Goal: Information Seeking & Learning: Check status

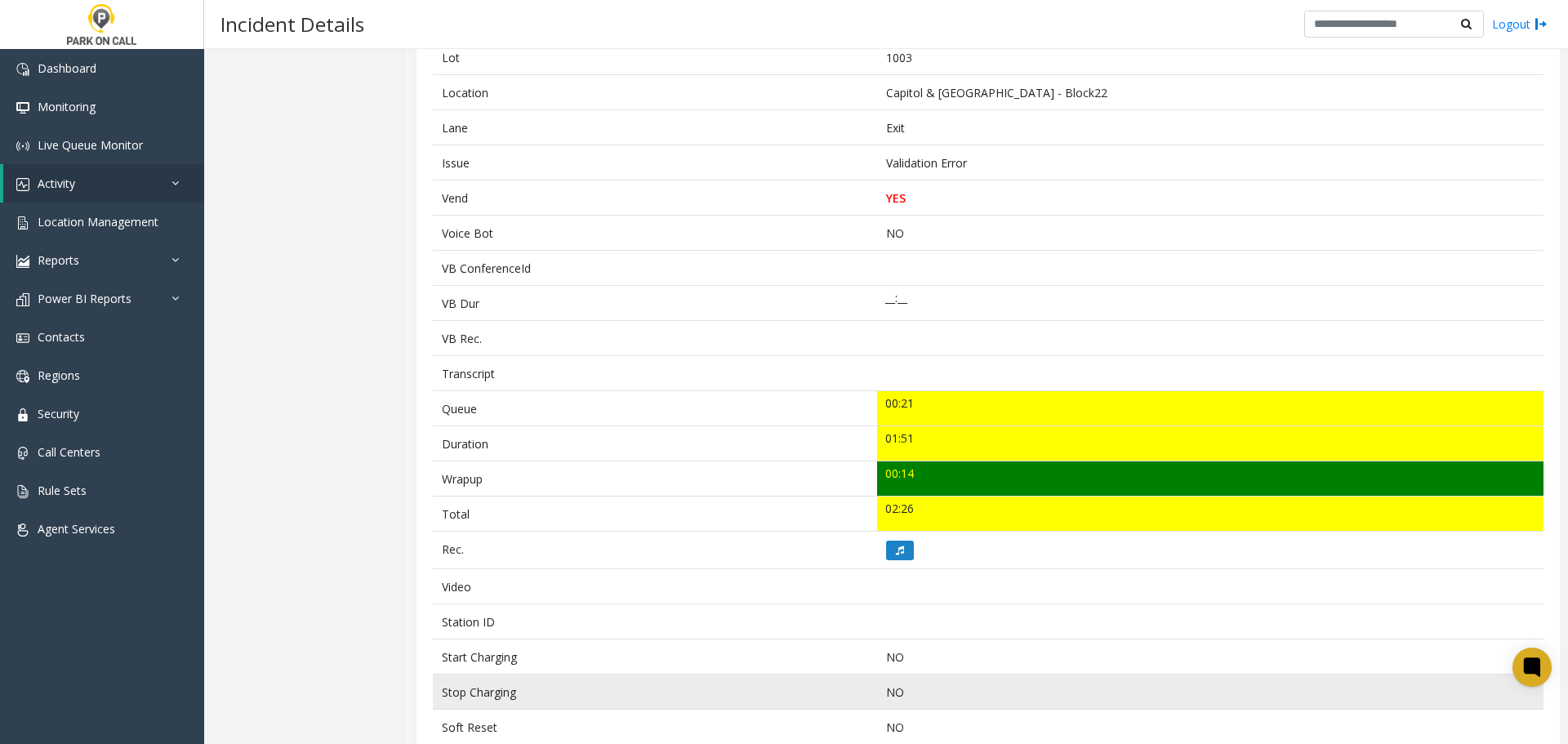
scroll to position [408, 0]
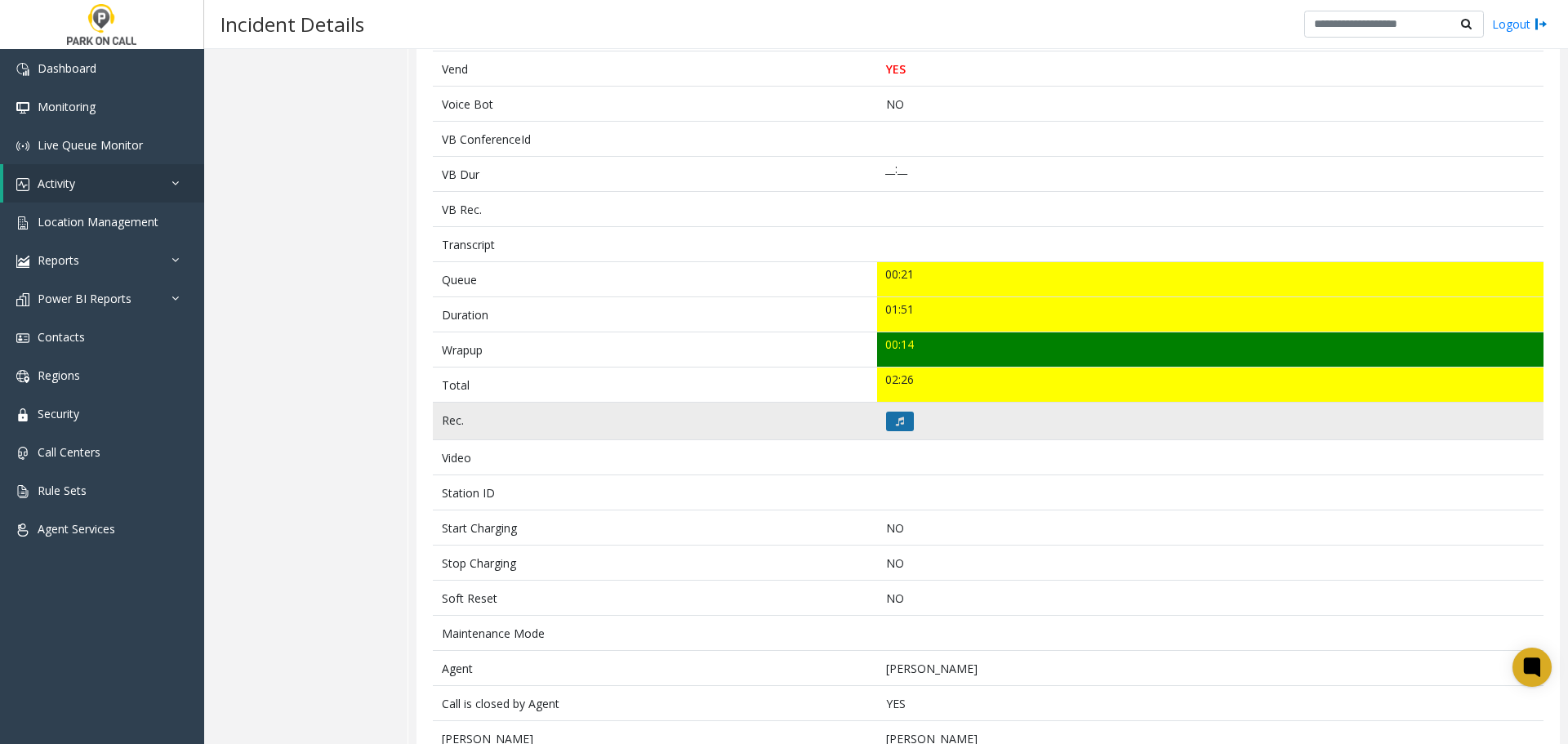
click at [896, 423] on icon at bounding box center [900, 422] width 8 height 10
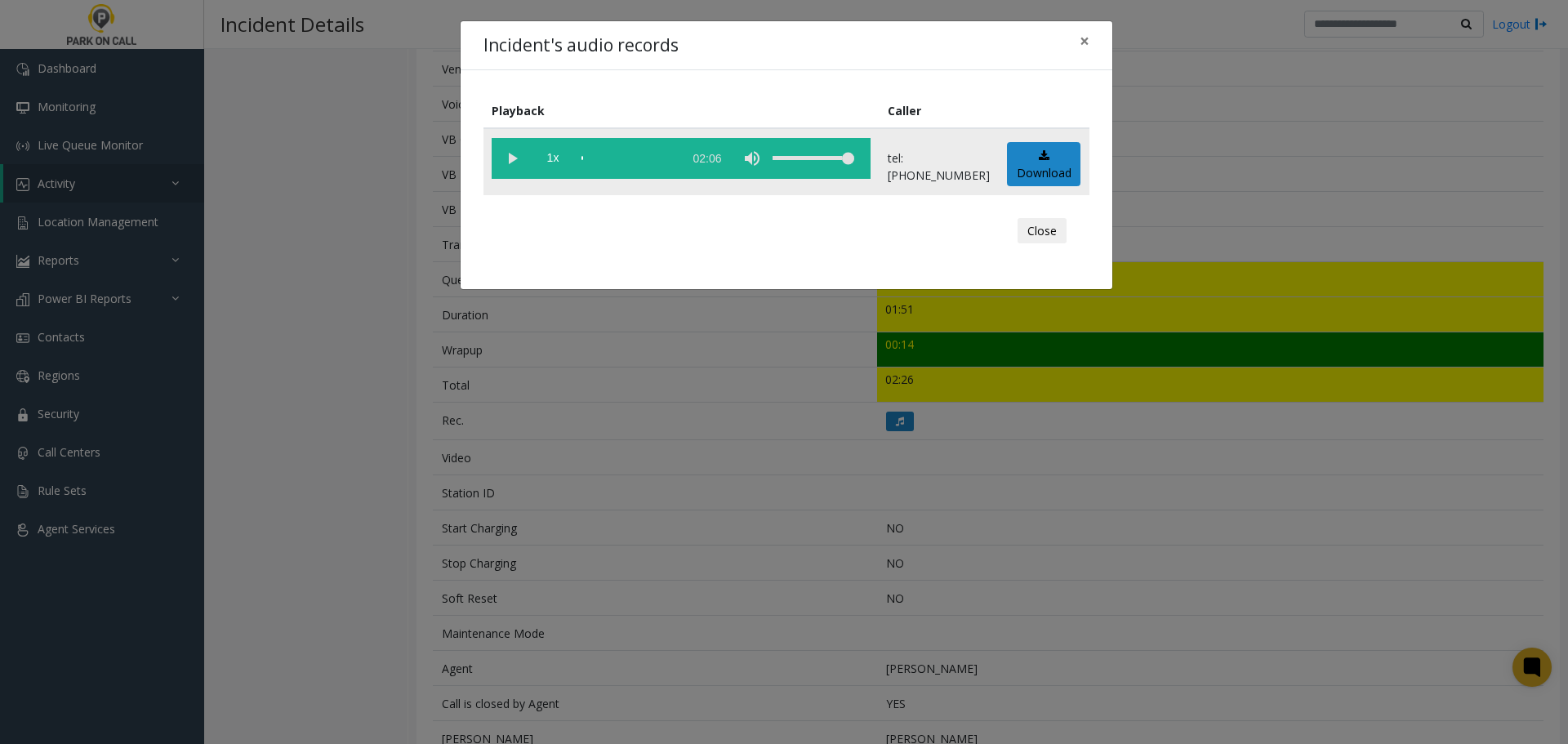
click at [504, 163] on vg-play-pause at bounding box center [511, 158] width 41 height 41
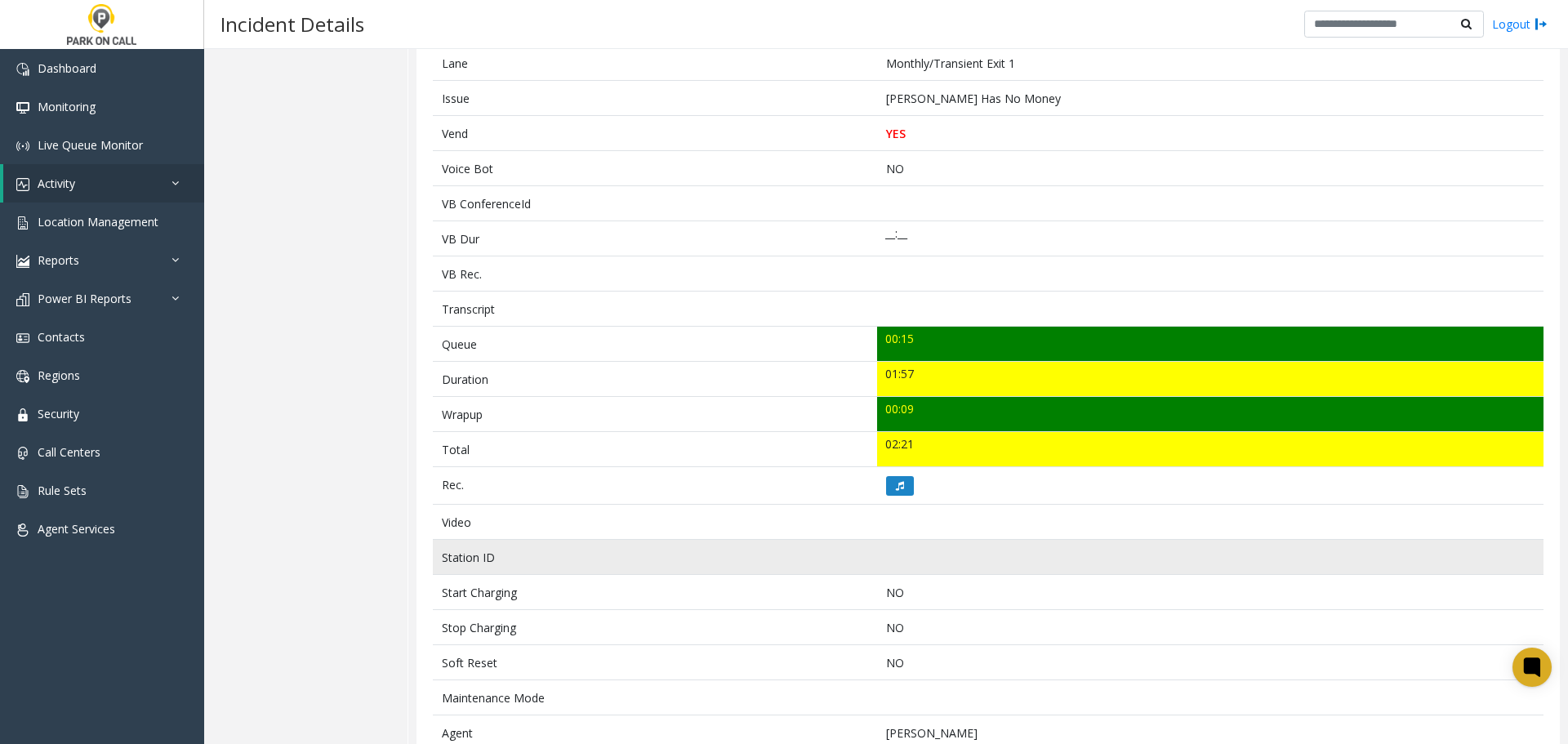
scroll to position [408, 0]
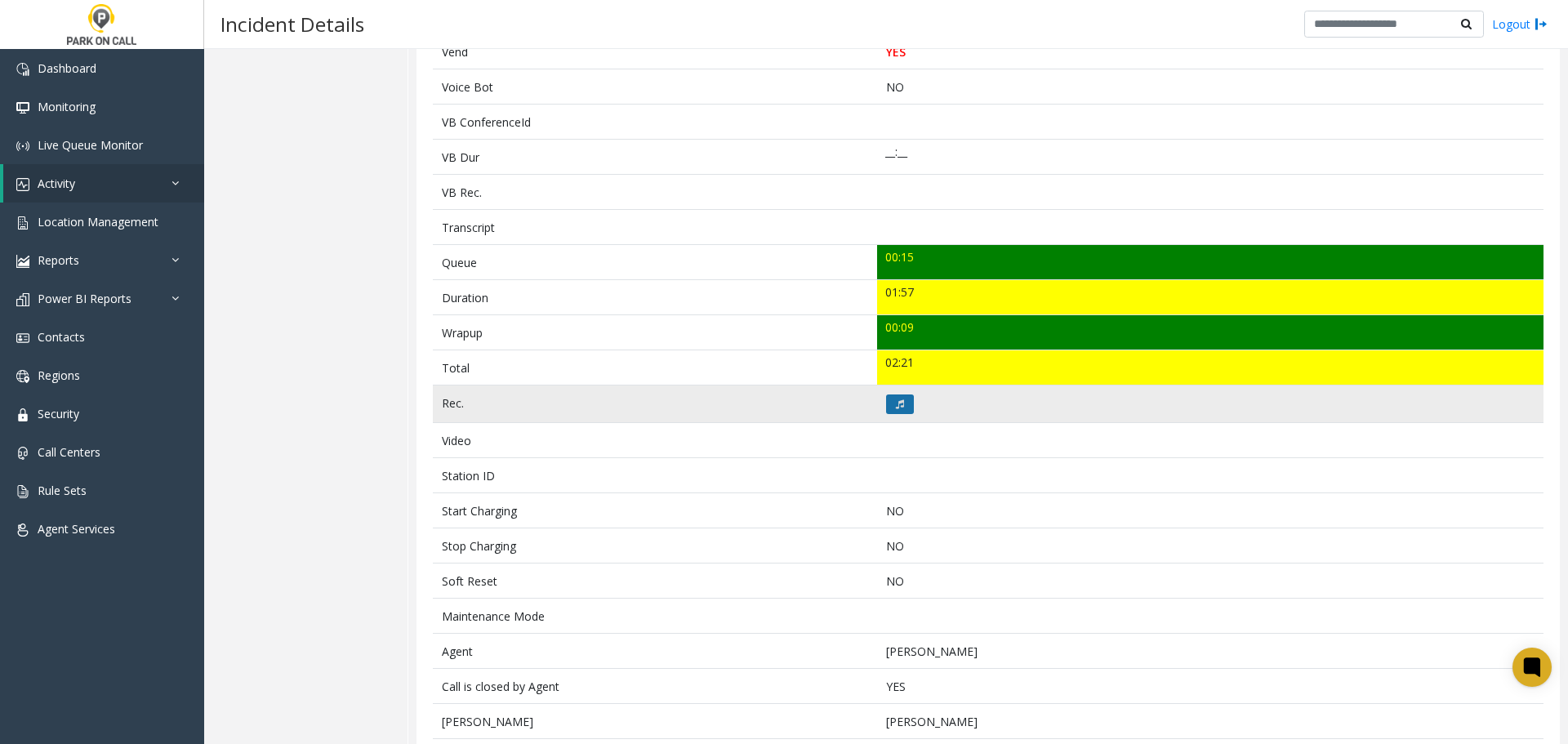
click at [889, 403] on button at bounding box center [900, 404] width 28 height 20
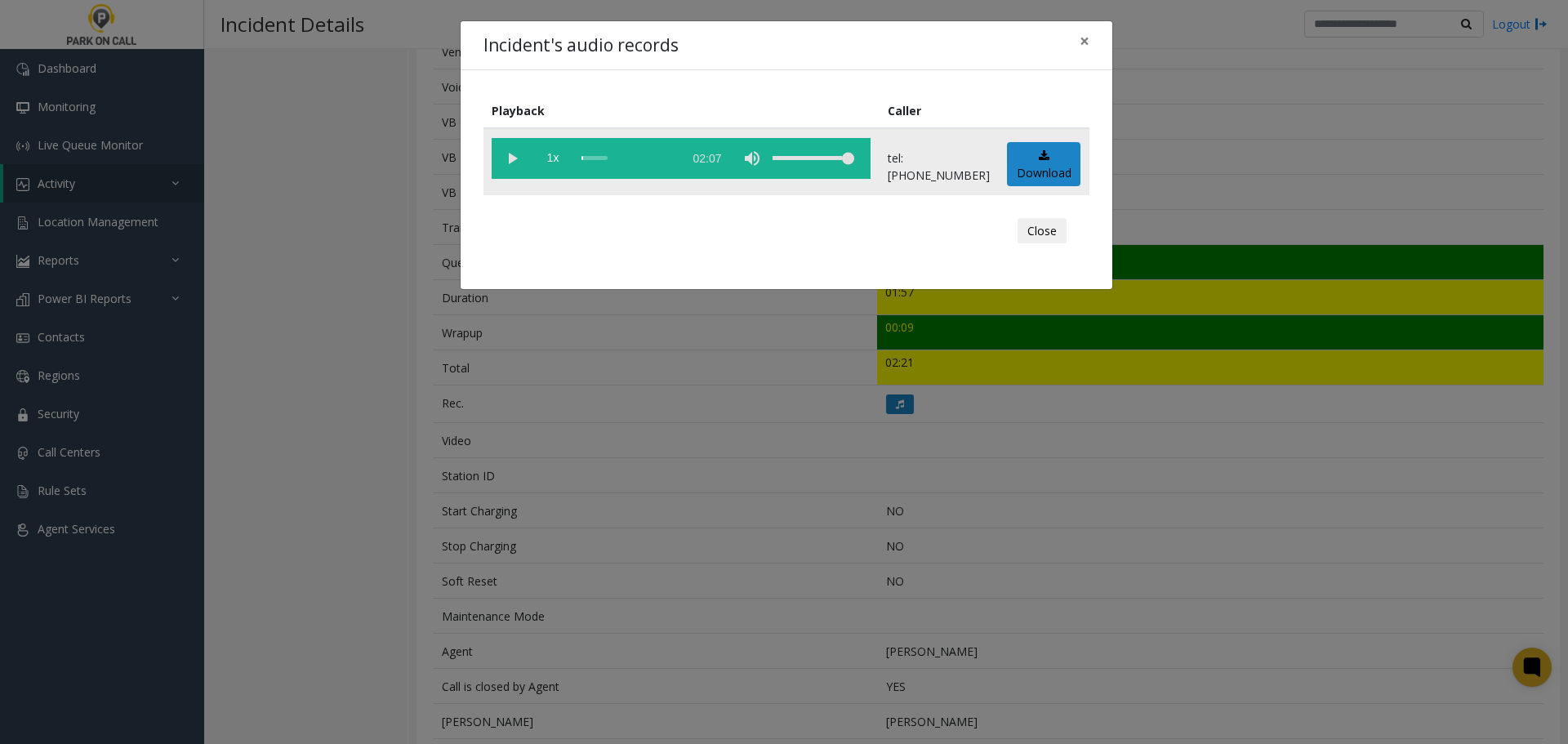
click at [510, 162] on vg-play-pause at bounding box center [511, 158] width 41 height 41
click at [1065, 235] on button "Close" at bounding box center [1042, 231] width 49 height 27
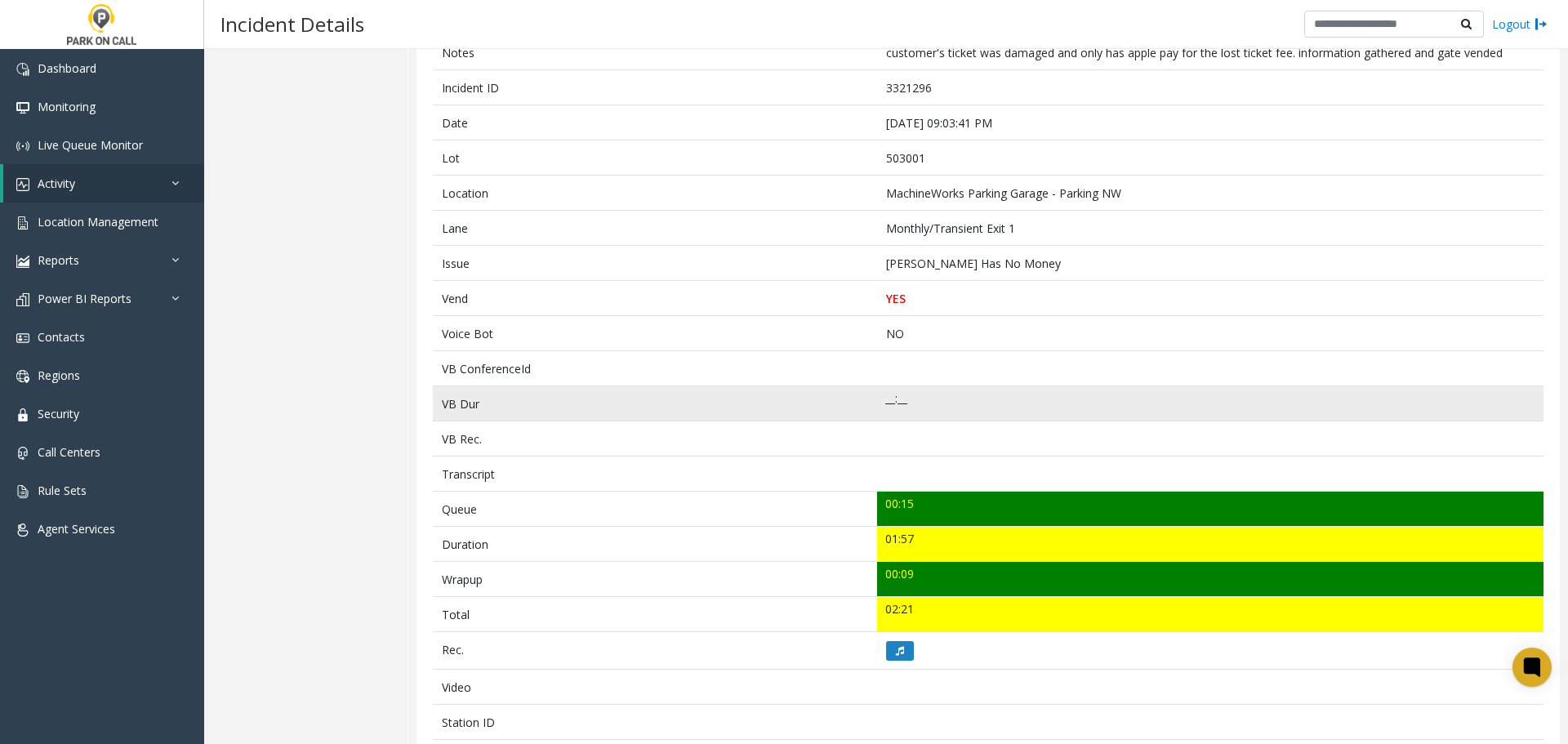
scroll to position [159, 0]
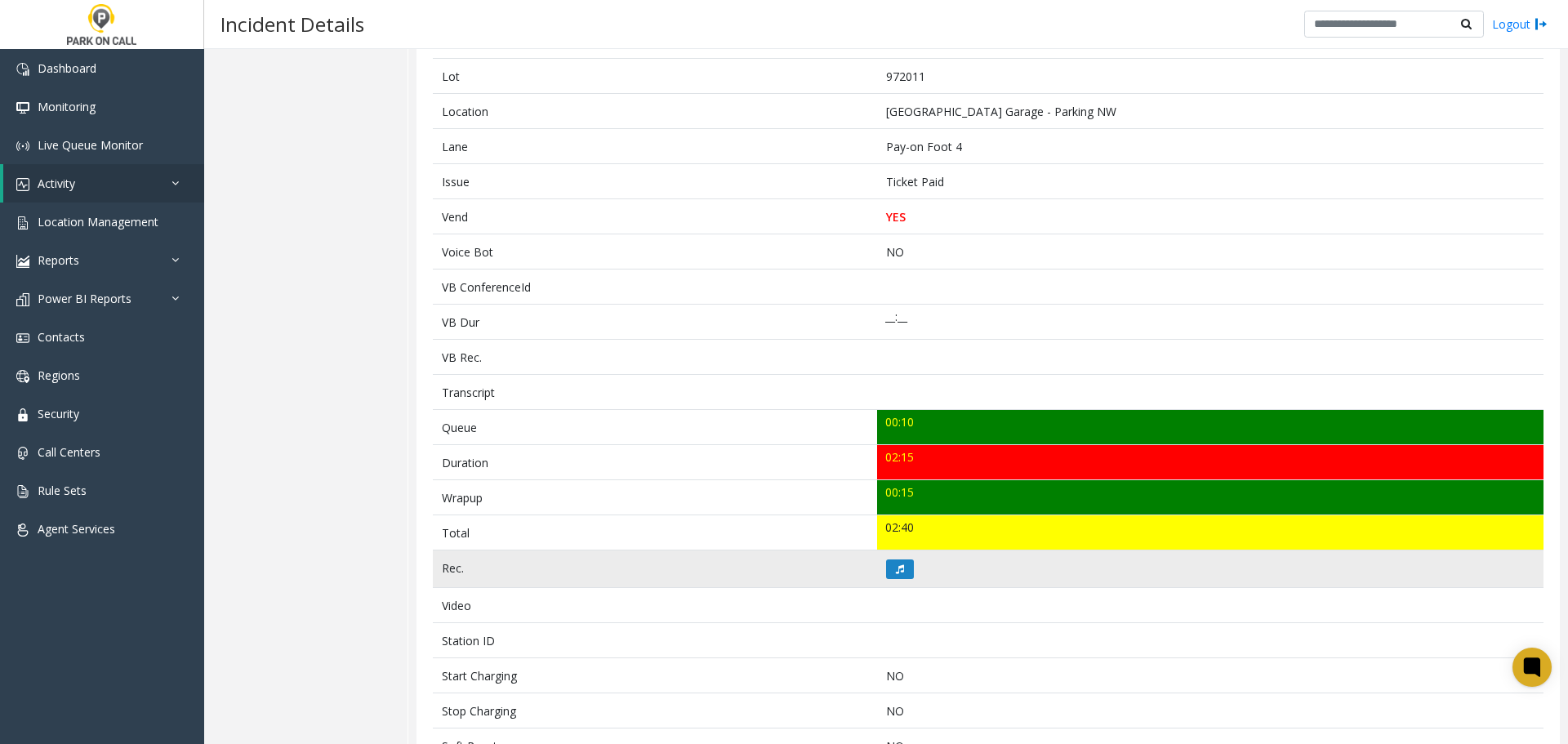
scroll to position [245, 0]
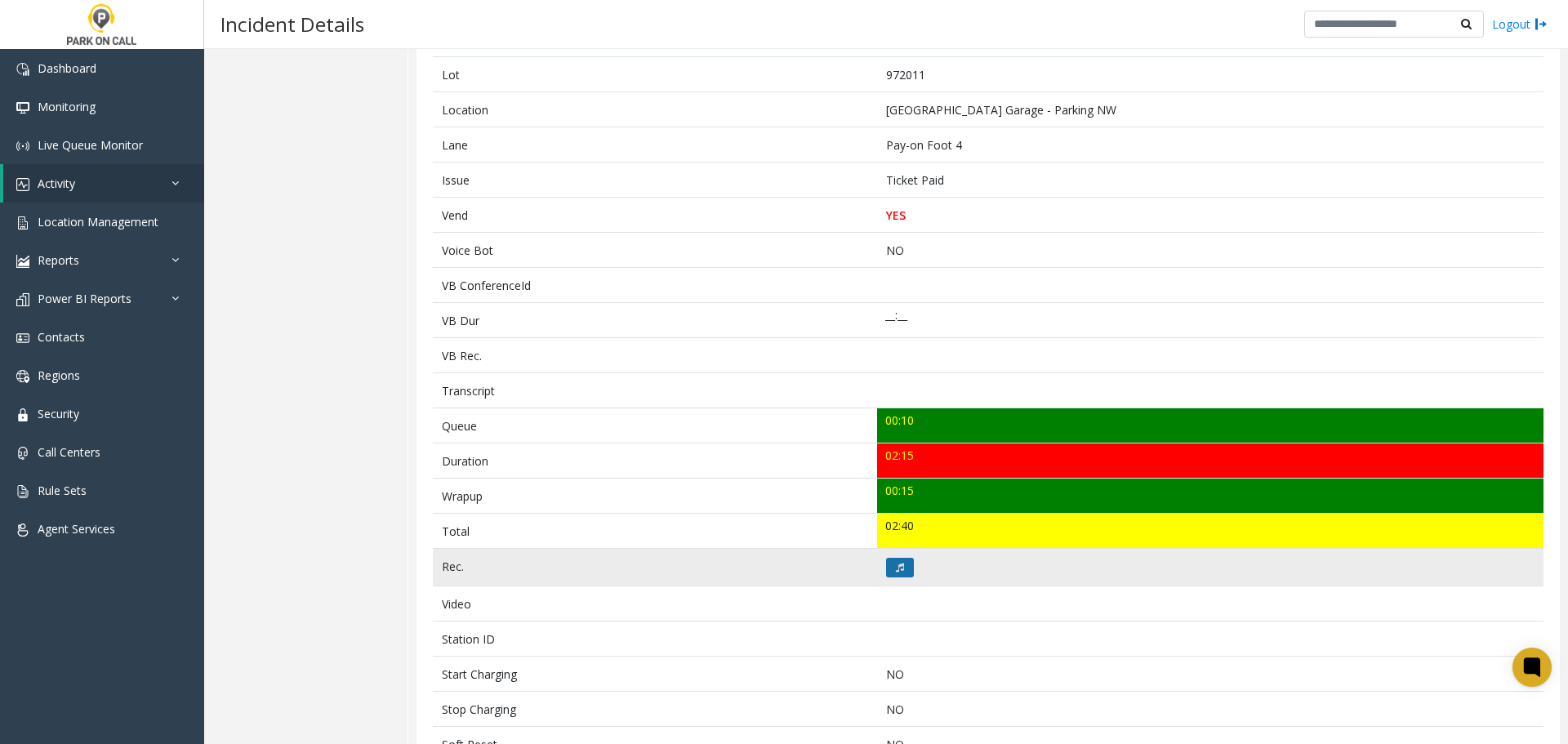
click at [900, 566] on button at bounding box center [900, 568] width 28 height 20
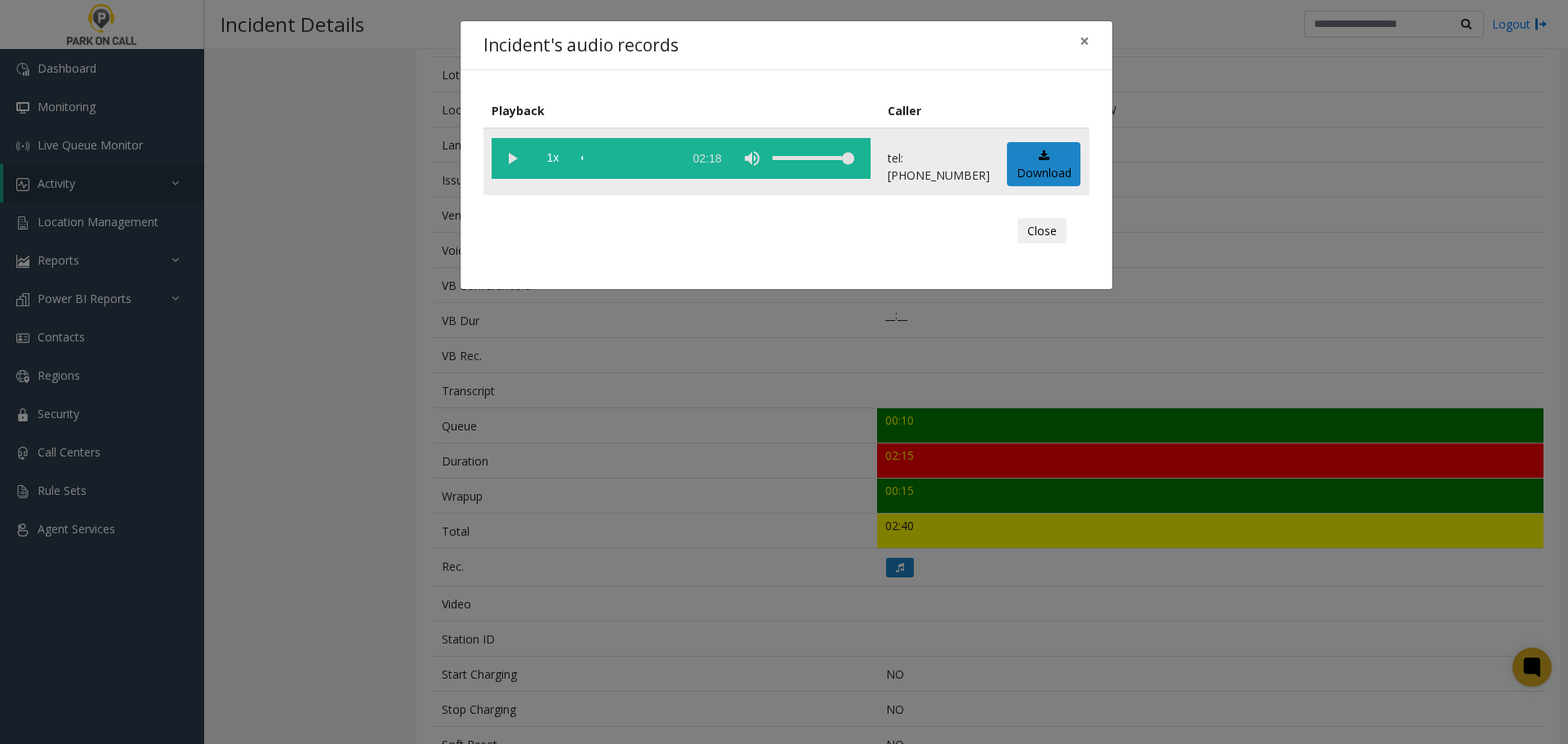
click at [511, 156] on vg-play-pause at bounding box center [511, 158] width 41 height 41
drag, startPoint x: 796, startPoint y: 38, endPoint x: 1007, endPoint y: 139, distance: 233.9
click at [1109, 225] on div "Incident's audio records × Playback Caller 1x 02:18 tel:9720119006 Download Clo…" at bounding box center [786, 156] width 653 height 270
click at [1036, 236] on button "Close" at bounding box center [1042, 231] width 49 height 27
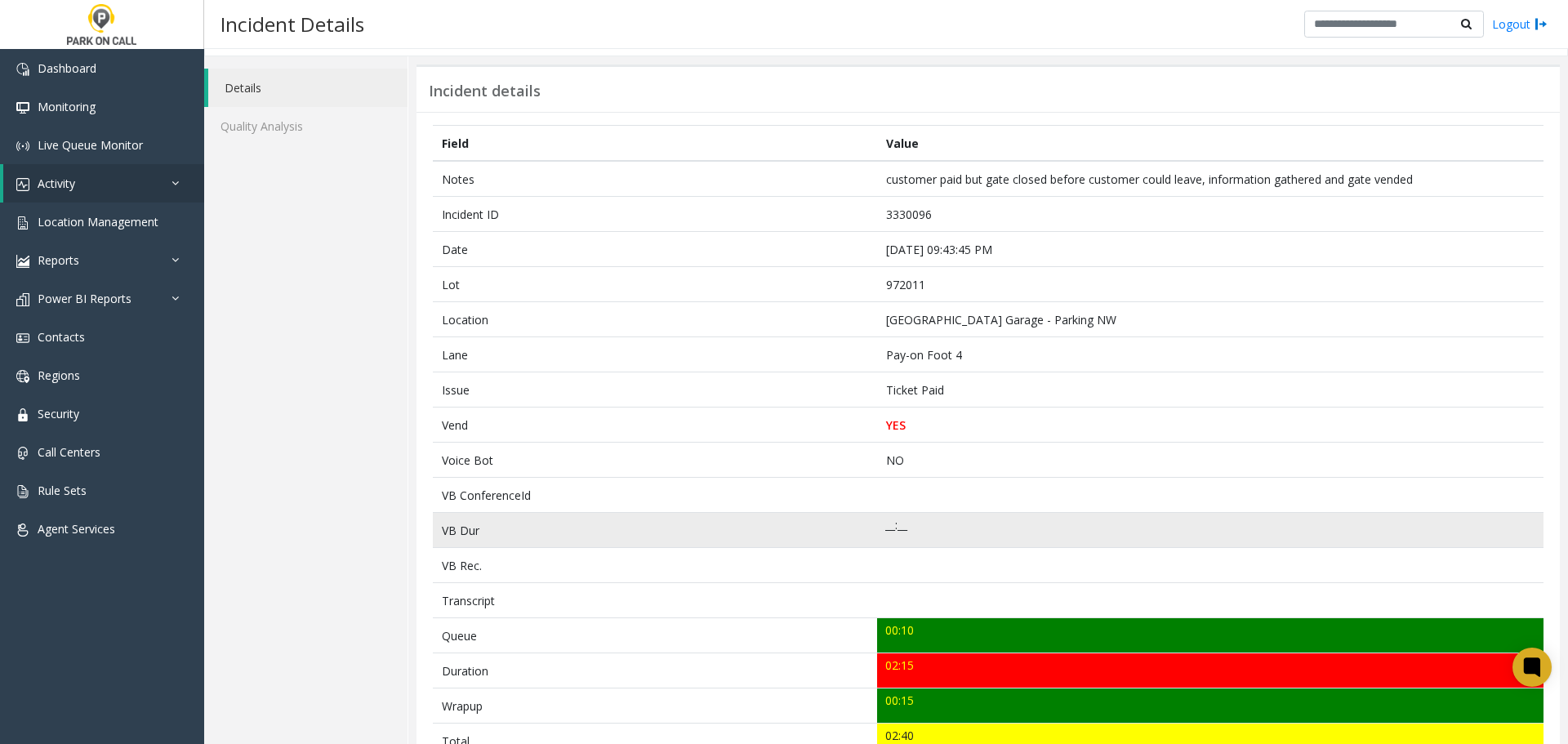
scroll to position [0, 0]
